Goal: Information Seeking & Learning: Learn about a topic

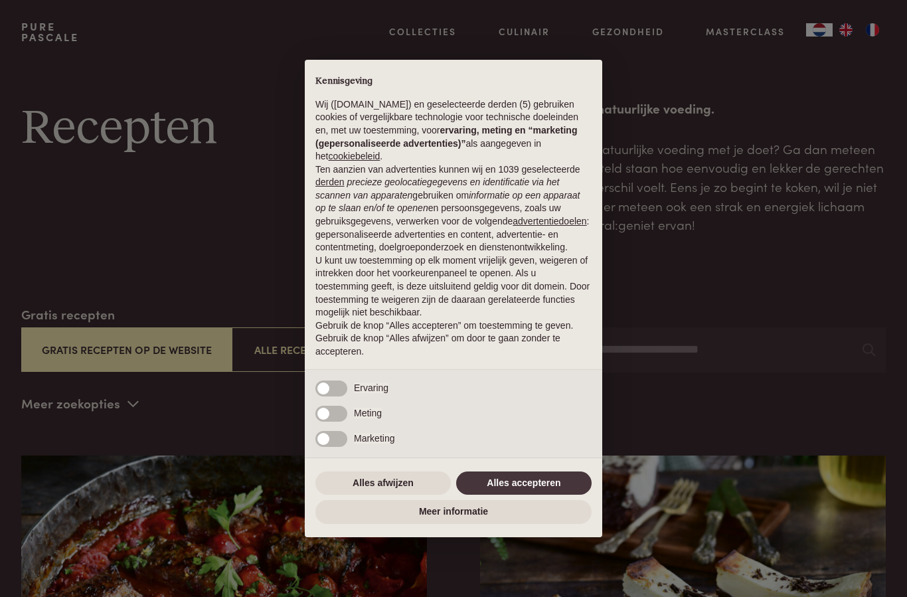
click at [386, 480] on button "Alles afwijzen" at bounding box center [384, 484] width 136 height 24
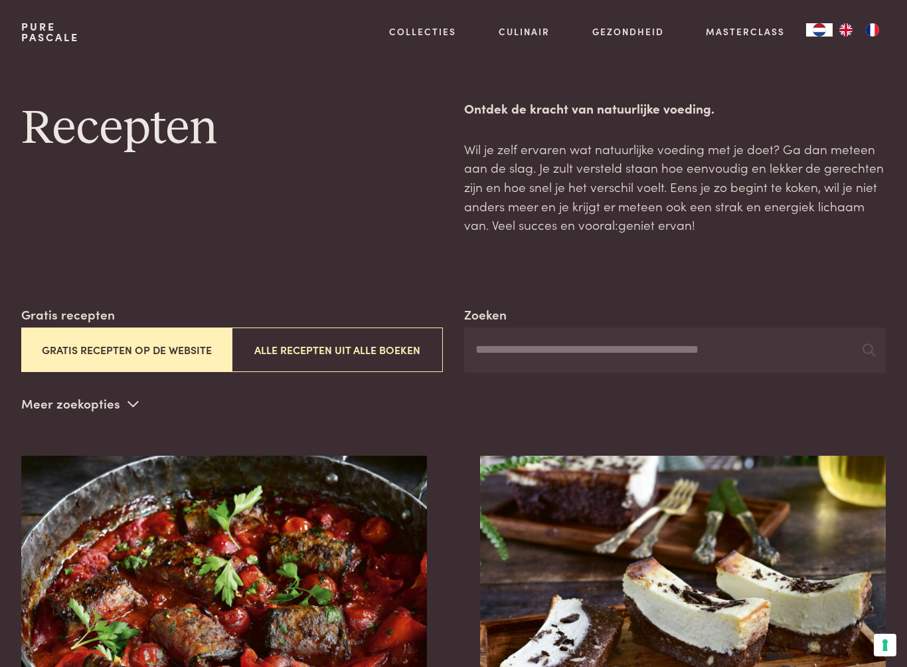
click at [754, 346] on input "Zoeken" at bounding box center [675, 349] width 422 height 45
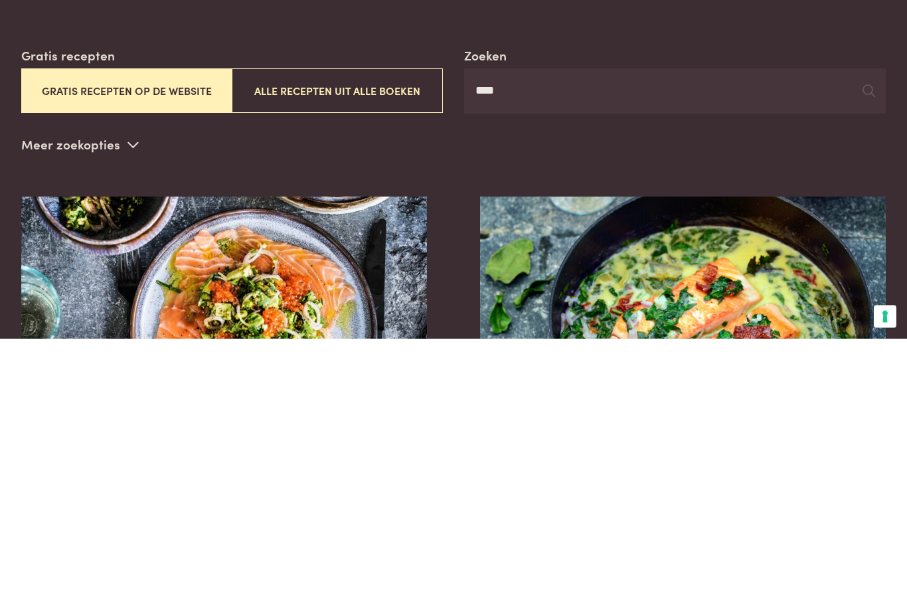
type input "****"
click at [832, 456] on img at bounding box center [683, 589] width 406 height 266
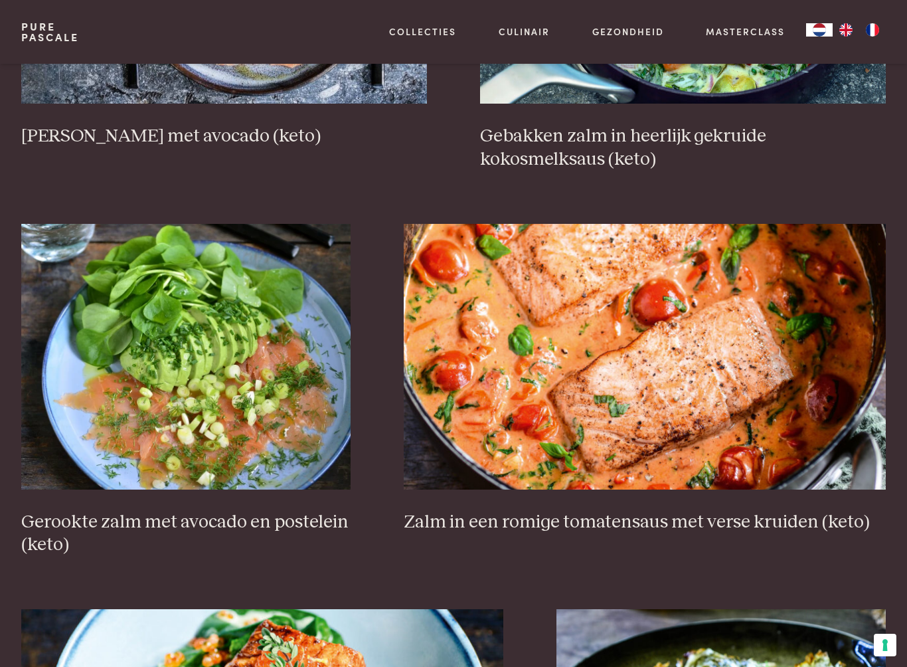
scroll to position [615, 0]
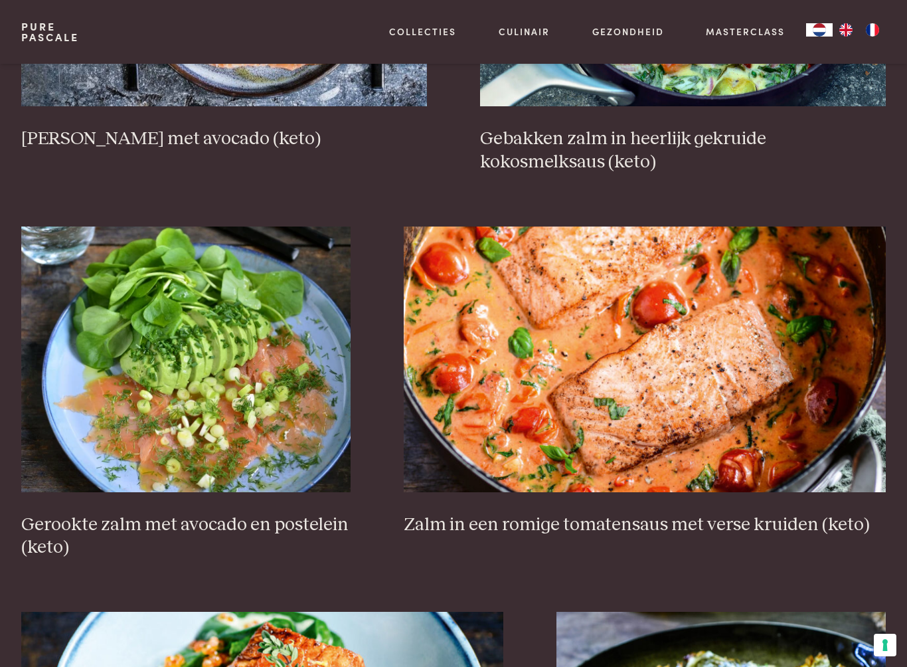
click at [802, 375] on img at bounding box center [645, 360] width 482 height 266
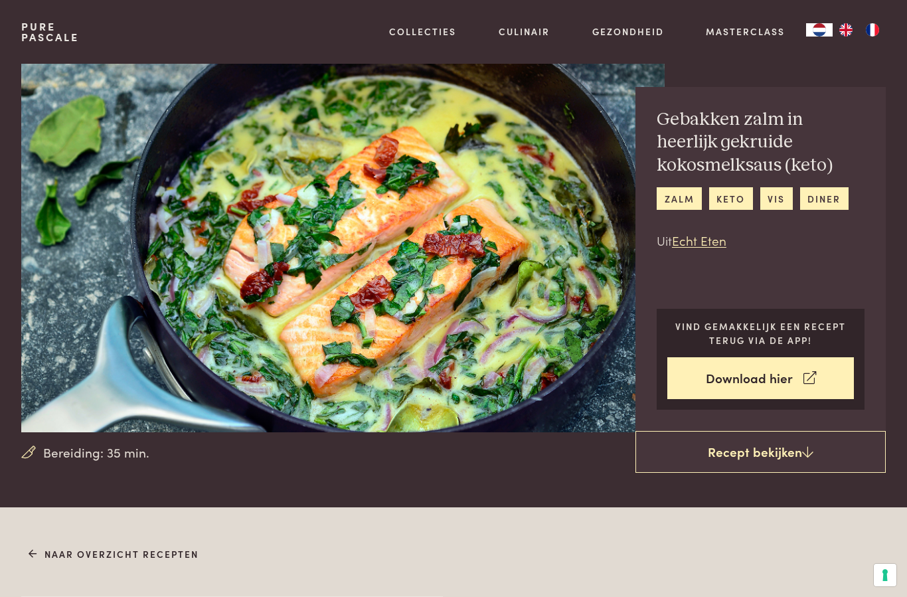
scroll to position [17, 0]
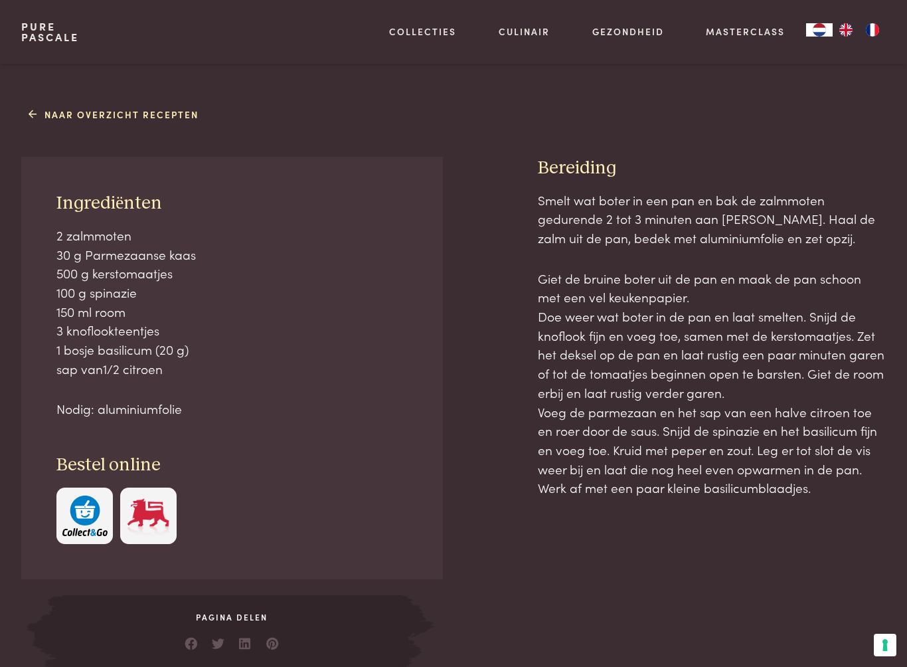
scroll to position [458, 0]
